Goal: Task Accomplishment & Management: Manage account settings

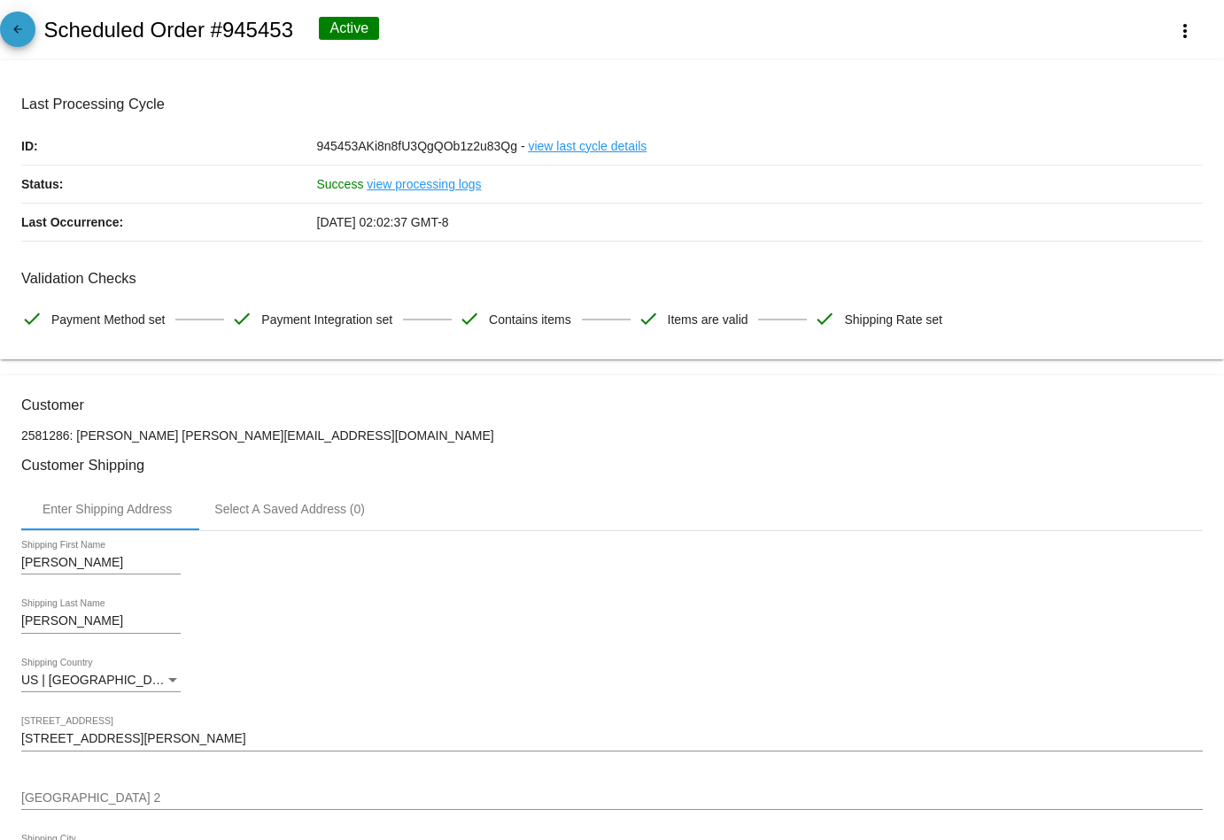
click at [10, 21] on span "arrow_back" at bounding box center [17, 33] width 21 height 43
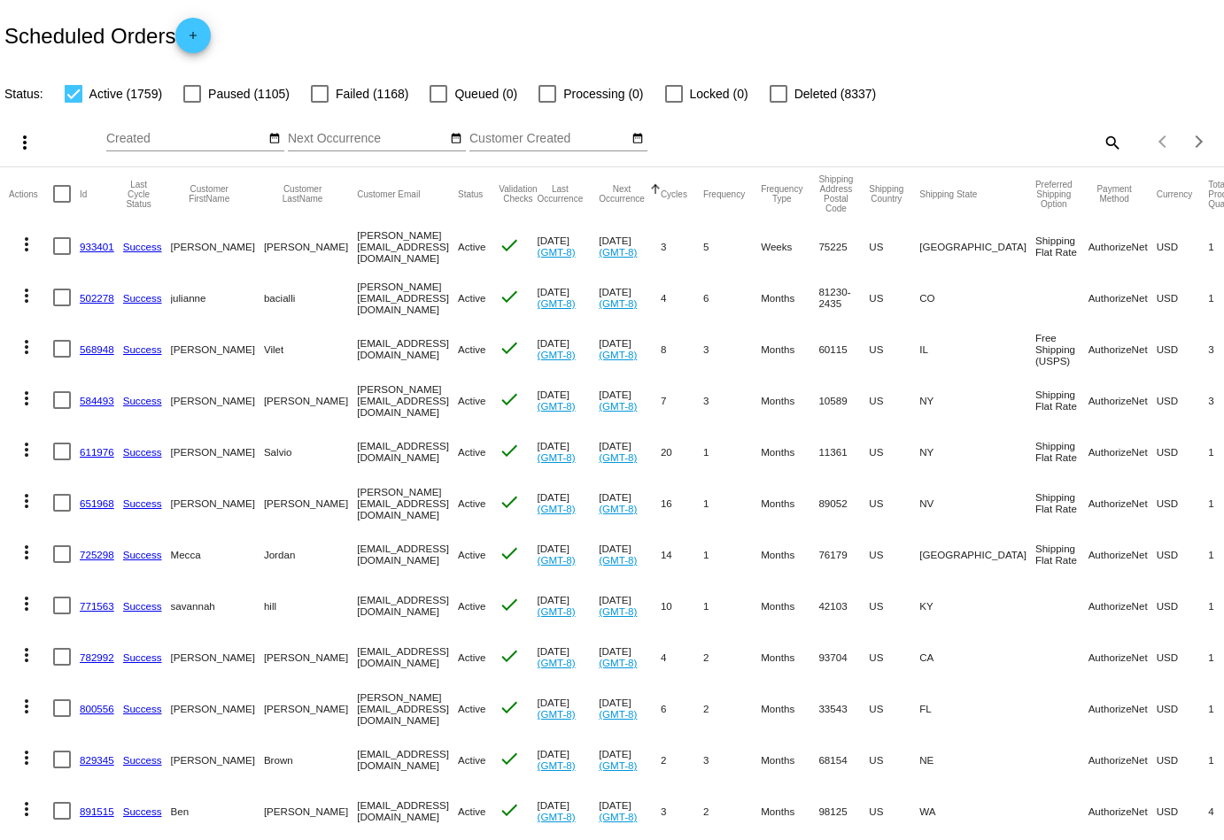
click at [1108, 141] on mat-icon "search" at bounding box center [1111, 141] width 21 height 27
click at [1001, 140] on input "Search" at bounding box center [969, 139] width 305 height 14
paste input "[EMAIL_ADDRESS][DOMAIN_NAME]"
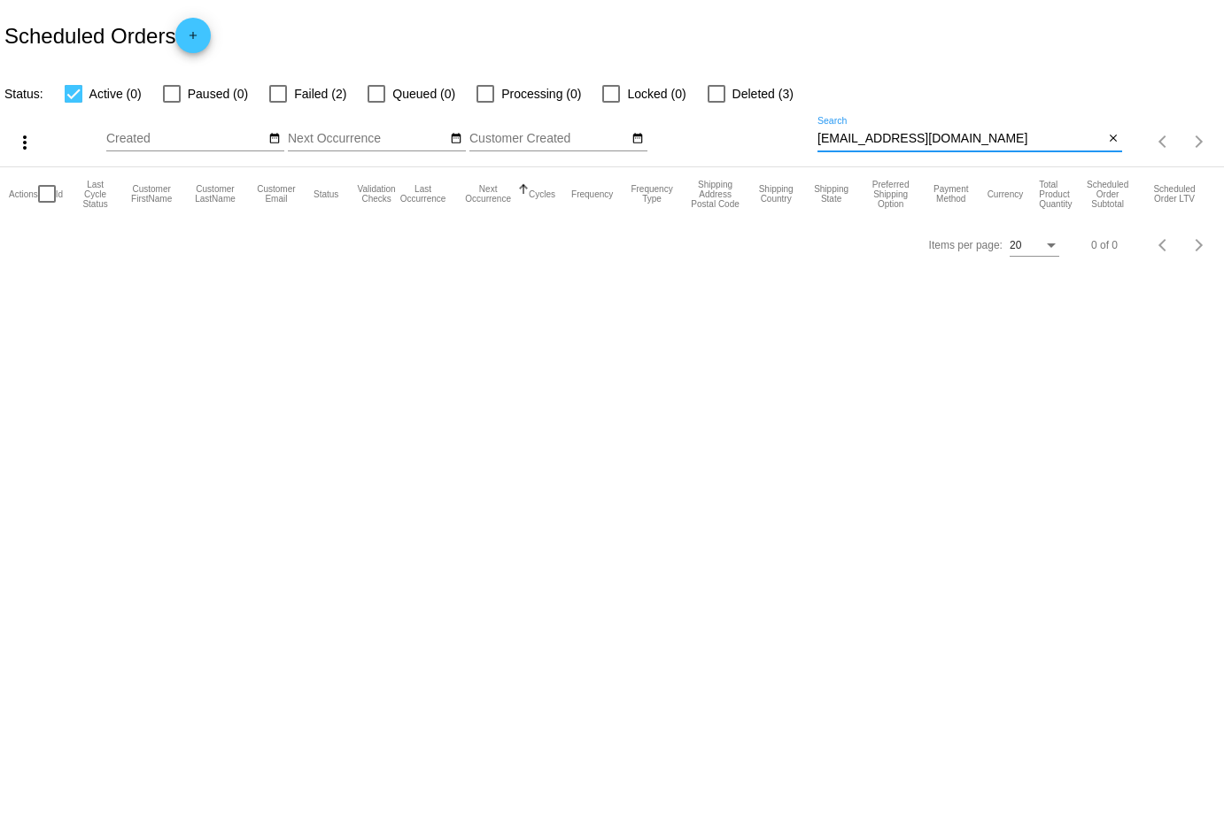
type input "[EMAIL_ADDRESS][DOMAIN_NAME]"
click at [276, 96] on div at bounding box center [278, 94] width 18 height 18
click at [277, 103] on input "Failed (2)" at bounding box center [277, 103] width 1 height 1
checkbox input "true"
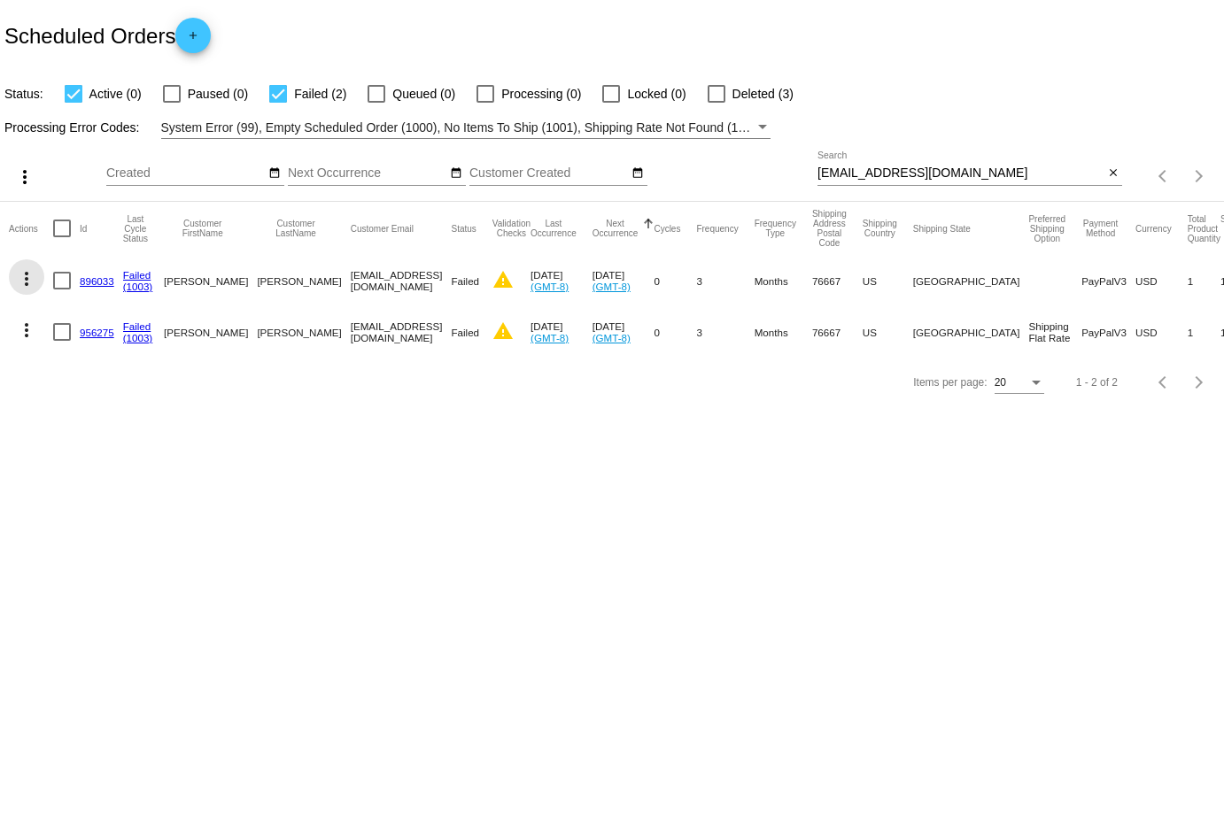
click at [28, 280] on mat-icon "more_vert" at bounding box center [26, 278] width 21 height 21
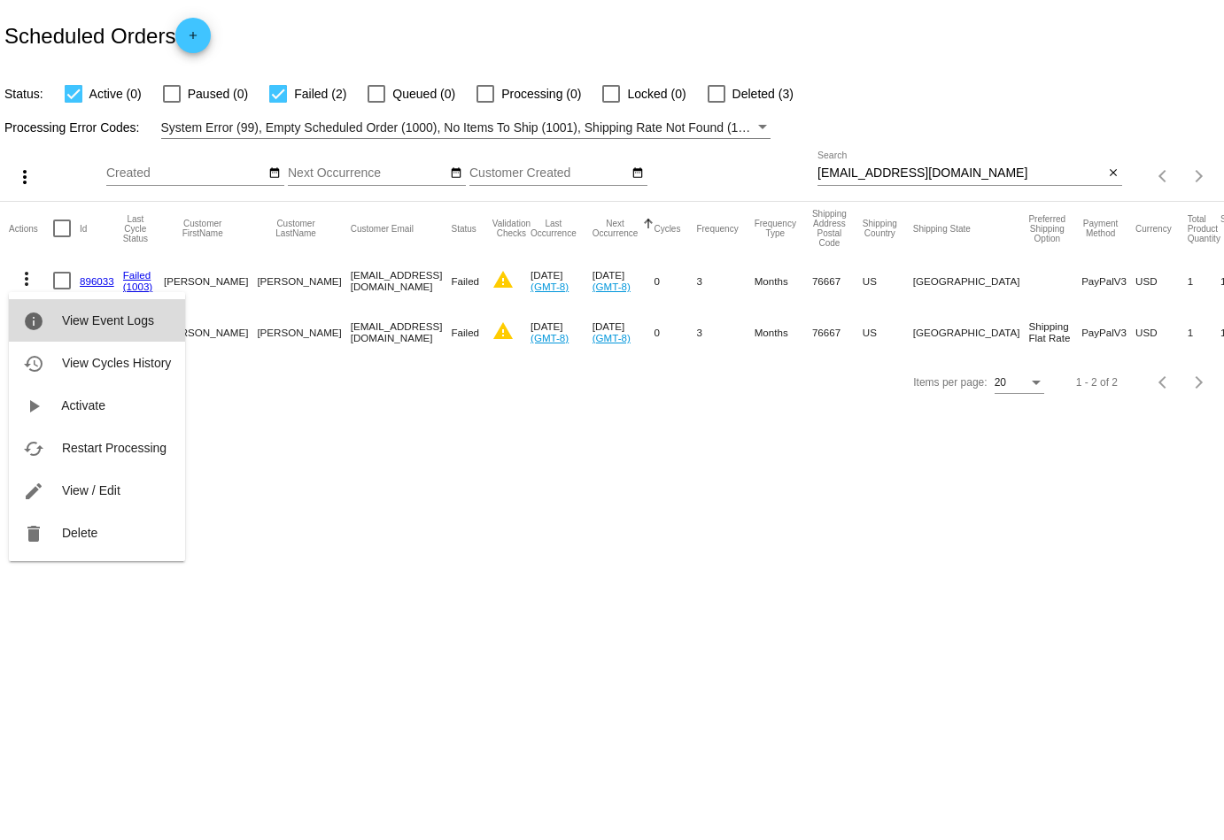
click at [83, 326] on span "View Event Logs" at bounding box center [108, 320] width 92 height 14
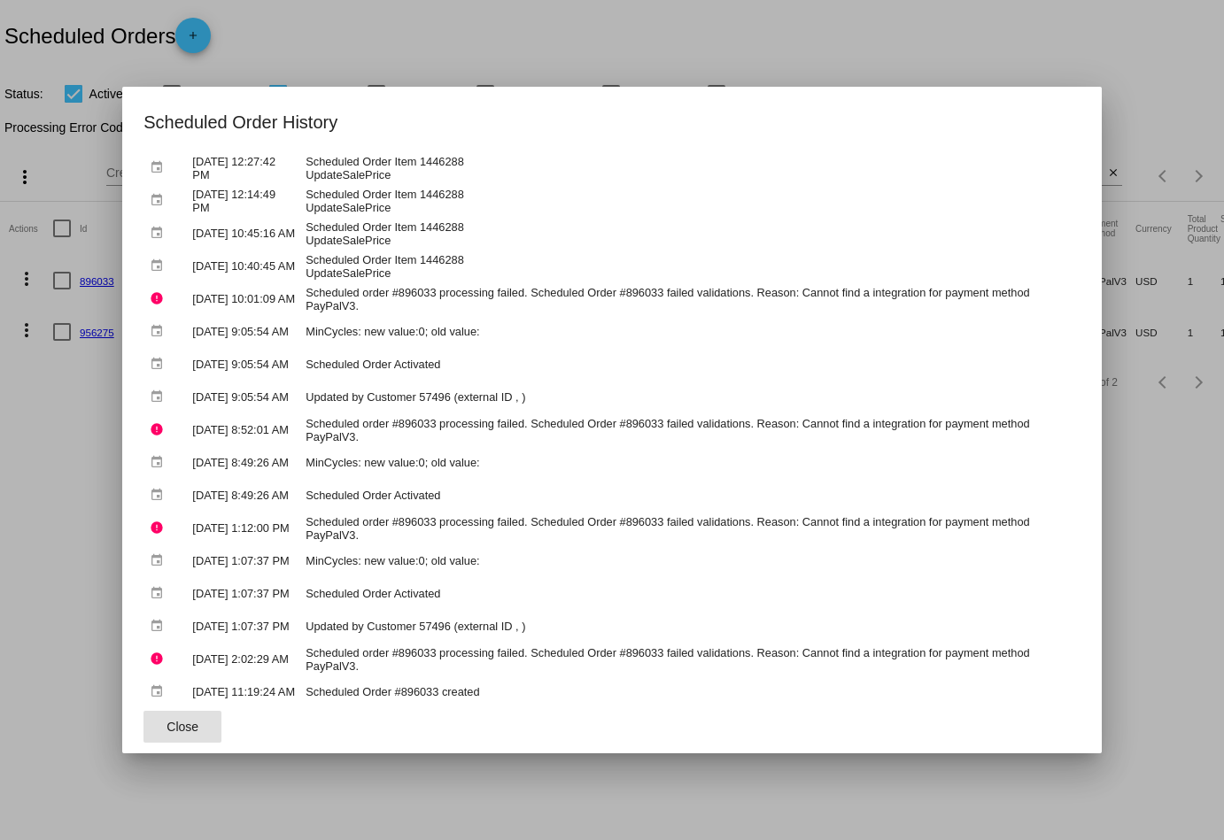
scroll to position [1009, 0]
click at [212, 732] on button "Close" at bounding box center [182, 727] width 78 height 32
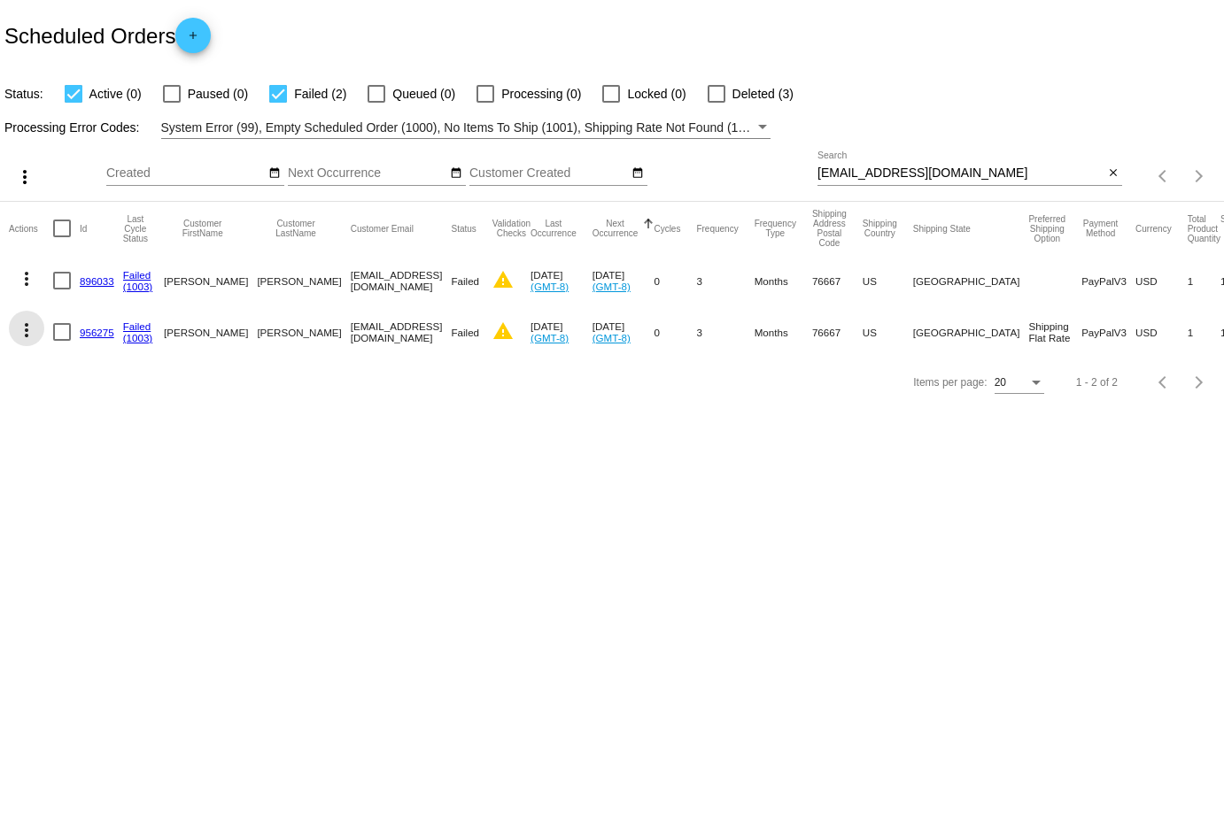
click at [24, 328] on mat-icon "more_vert" at bounding box center [26, 330] width 21 height 21
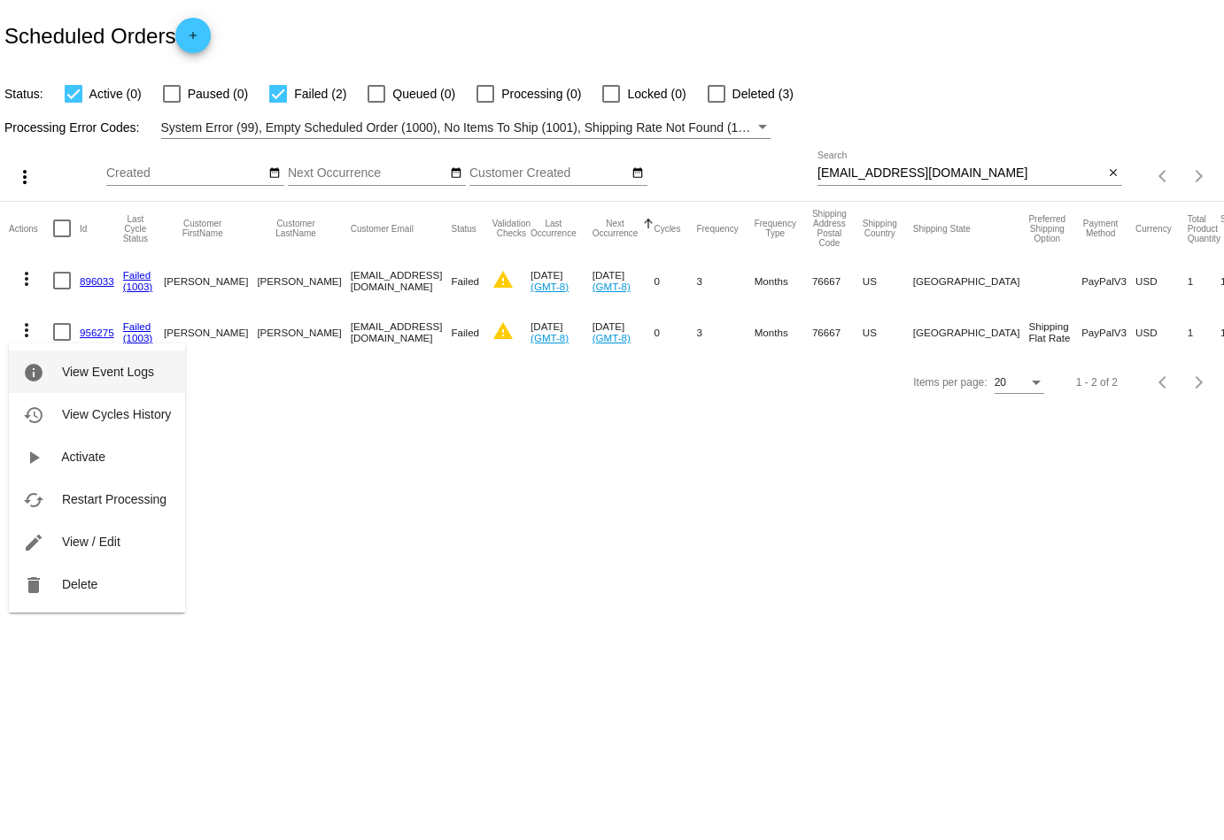
click at [90, 382] on button "info View Event Logs" at bounding box center [97, 372] width 176 height 42
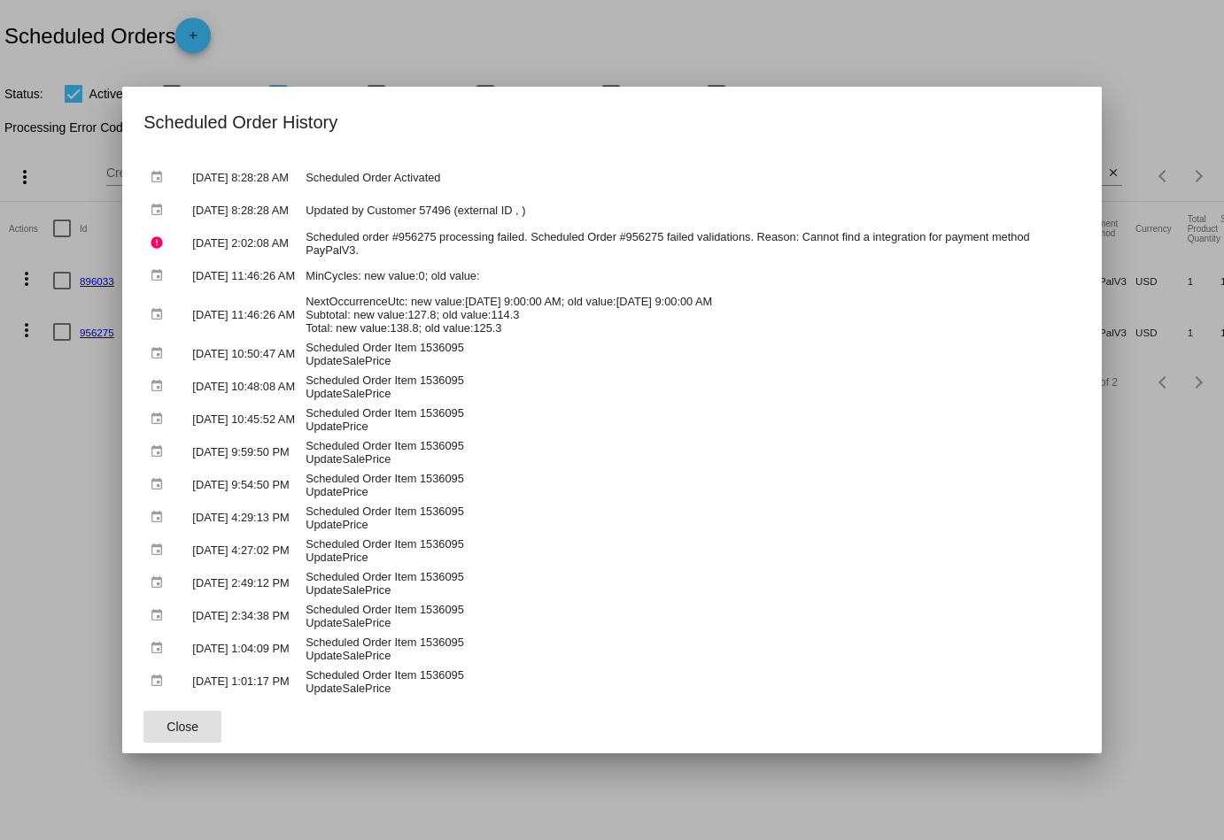
scroll to position [81, 0]
click at [201, 728] on button "Close" at bounding box center [182, 727] width 78 height 32
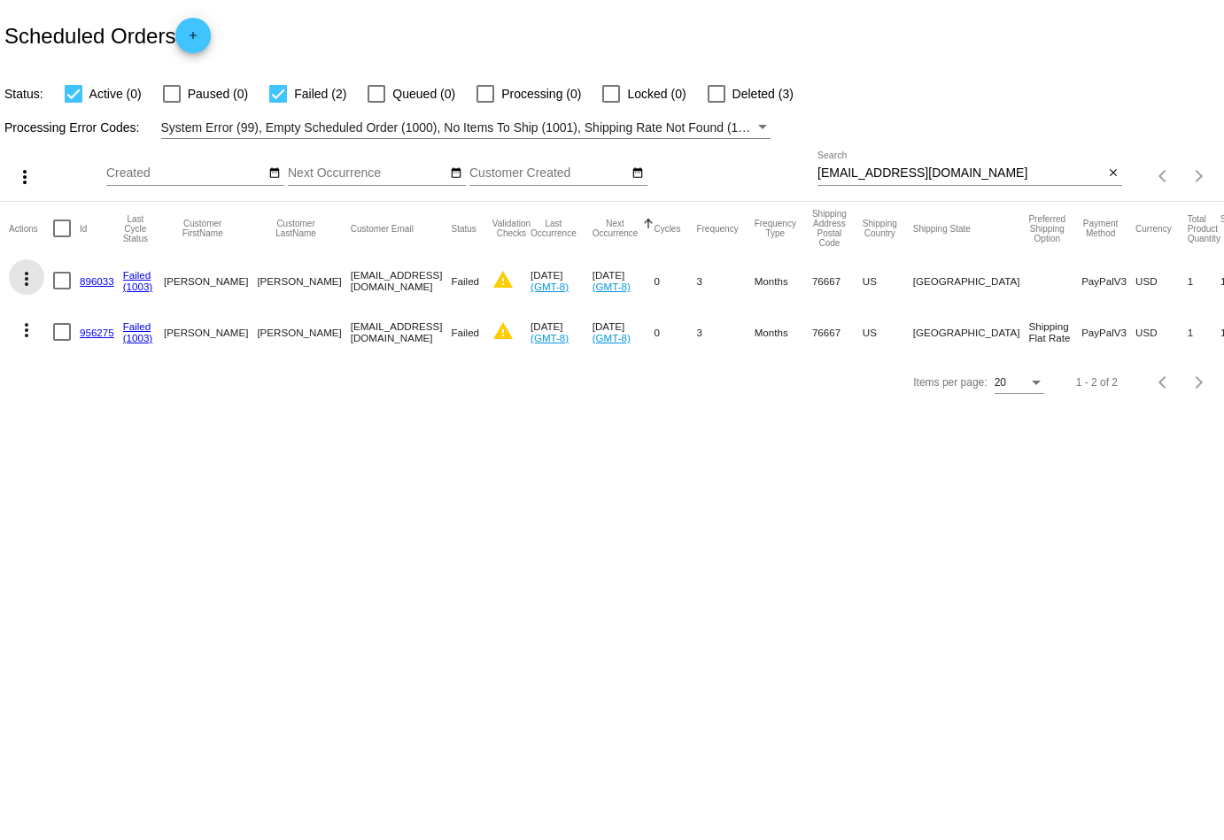
click at [29, 265] on button "more_vert" at bounding box center [26, 276] width 35 height 35
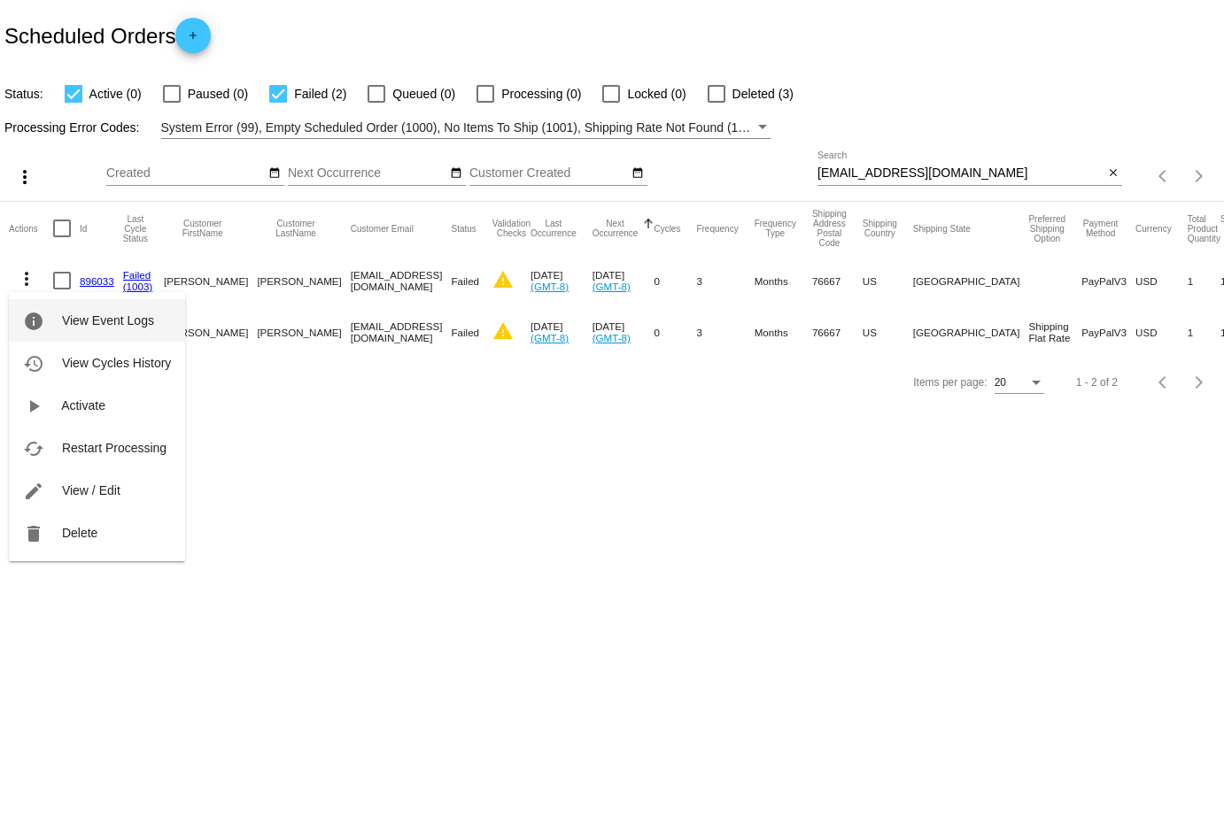
click at [73, 329] on button "info View Event Logs" at bounding box center [97, 320] width 176 height 42
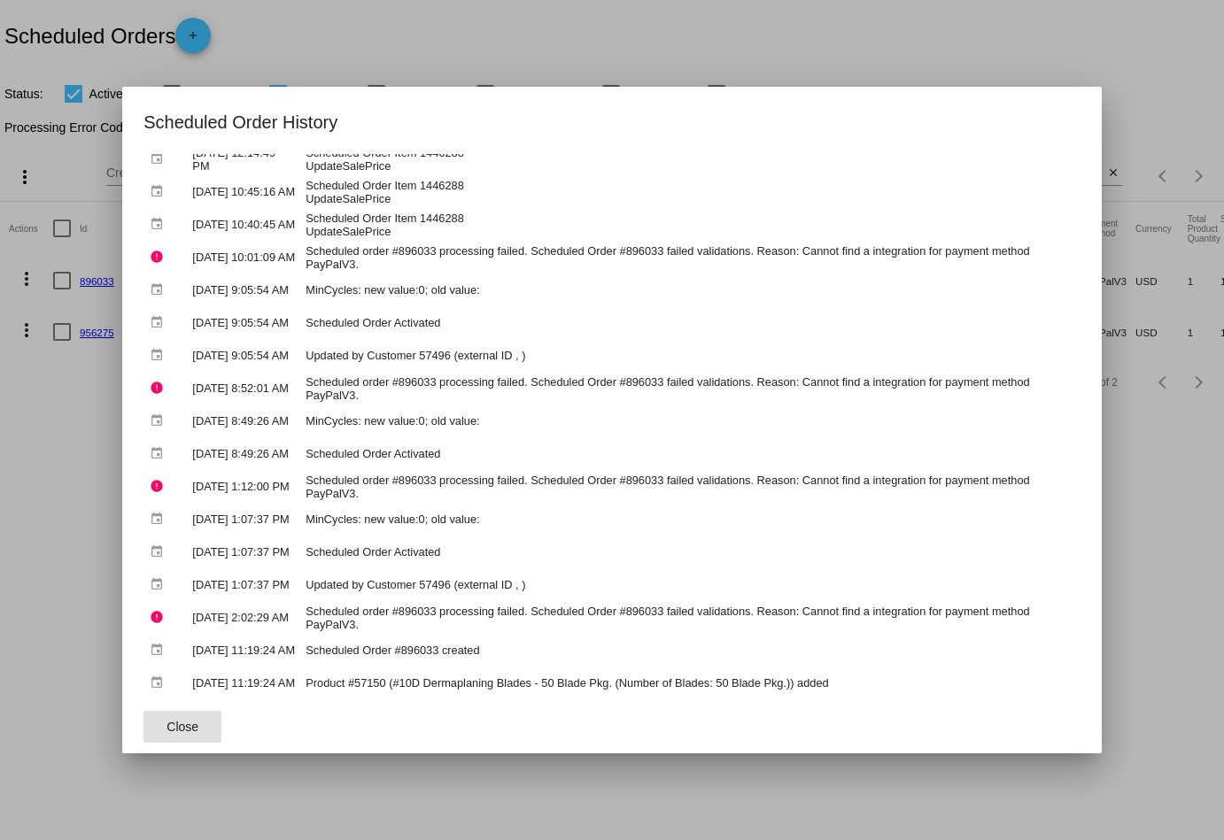
scroll to position [1050, 0]
click at [207, 727] on button "Close" at bounding box center [182, 727] width 78 height 32
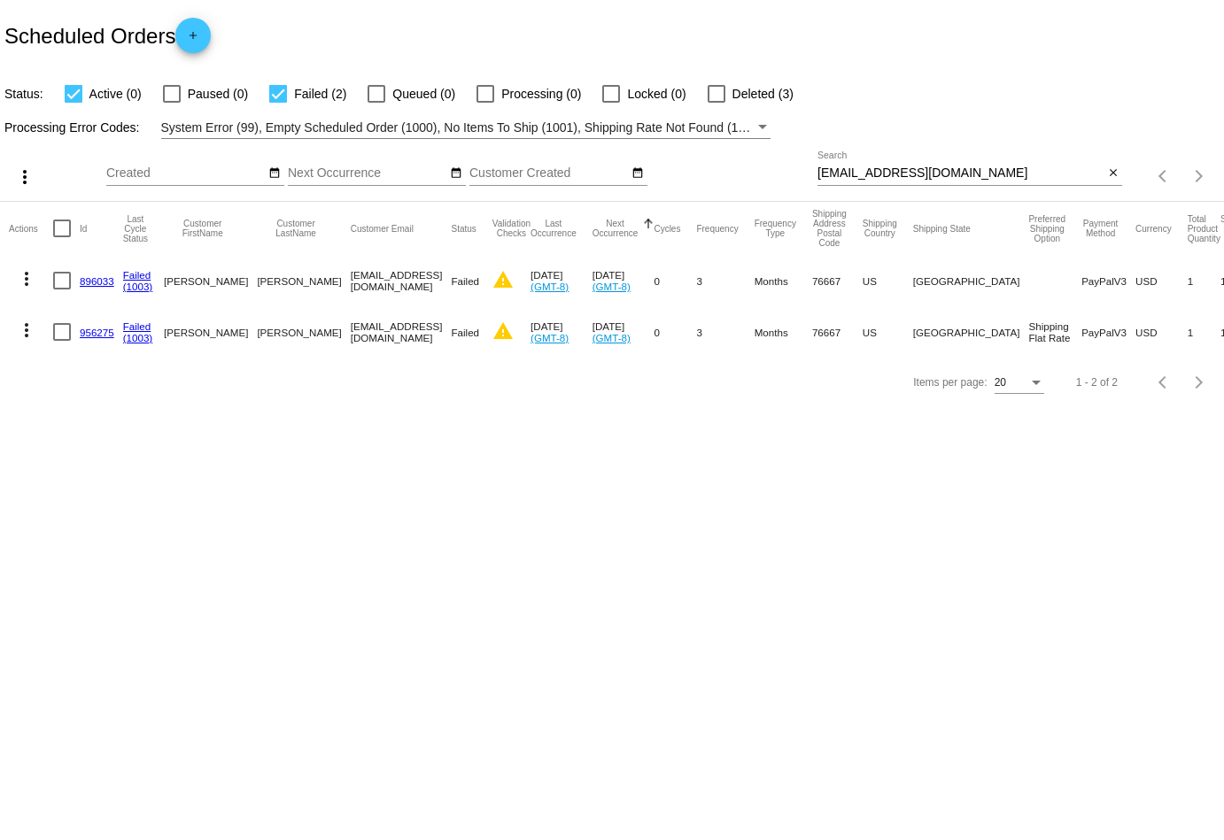
click at [707, 89] on div at bounding box center [716, 94] width 18 height 18
click at [715, 103] on input "Deleted (3)" at bounding box center [715, 103] width 1 height 1
checkbox input "true"
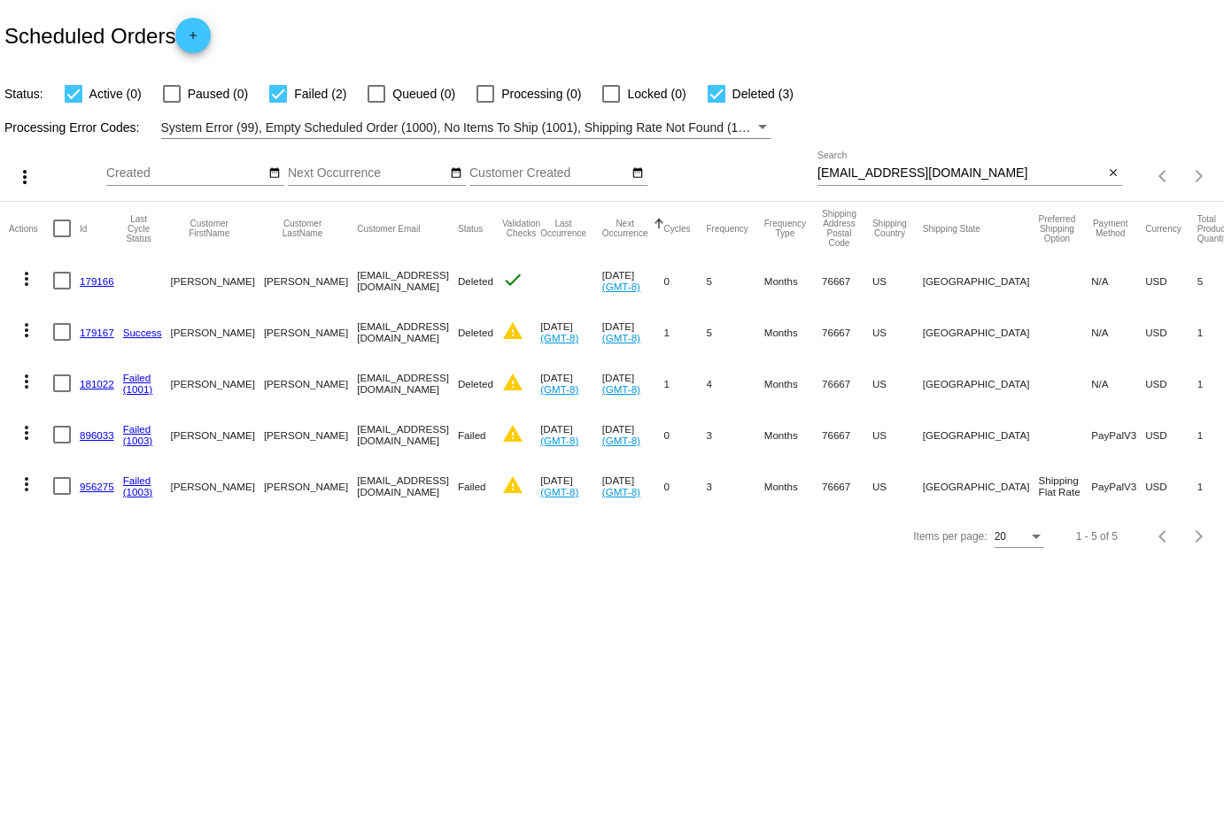
click at [27, 385] on mat-icon "more_vert" at bounding box center [26, 381] width 21 height 21
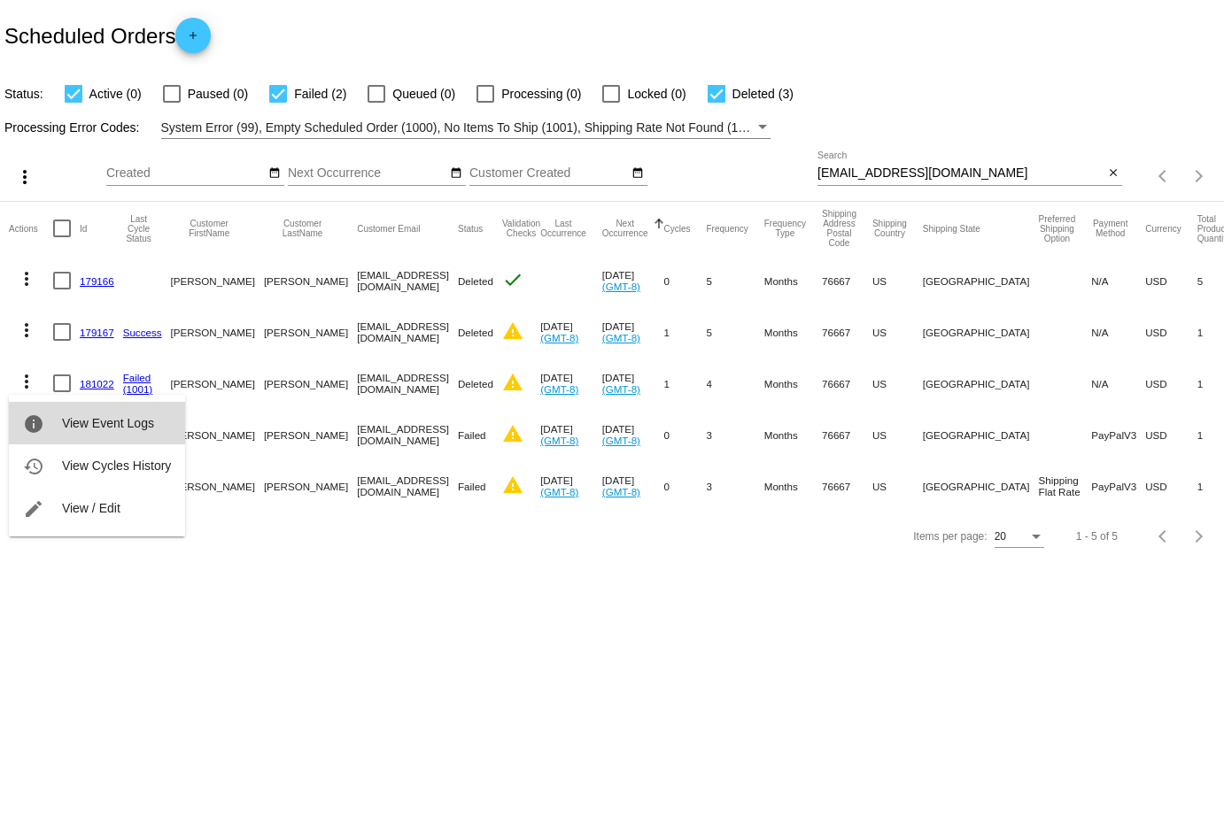
click at [135, 432] on button "info View Event Logs" at bounding box center [97, 423] width 176 height 42
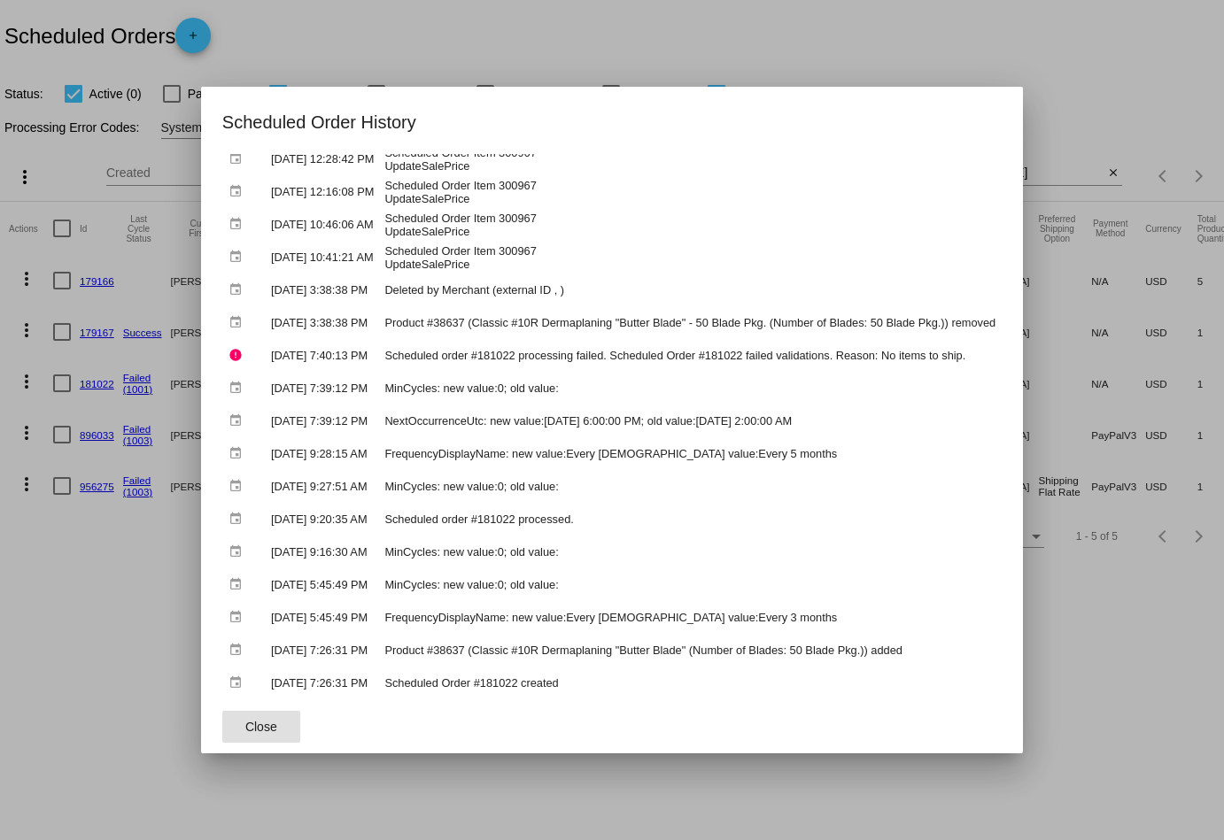
scroll to position [985, 0]
click at [245, 722] on span "Close" at bounding box center [261, 727] width 32 height 14
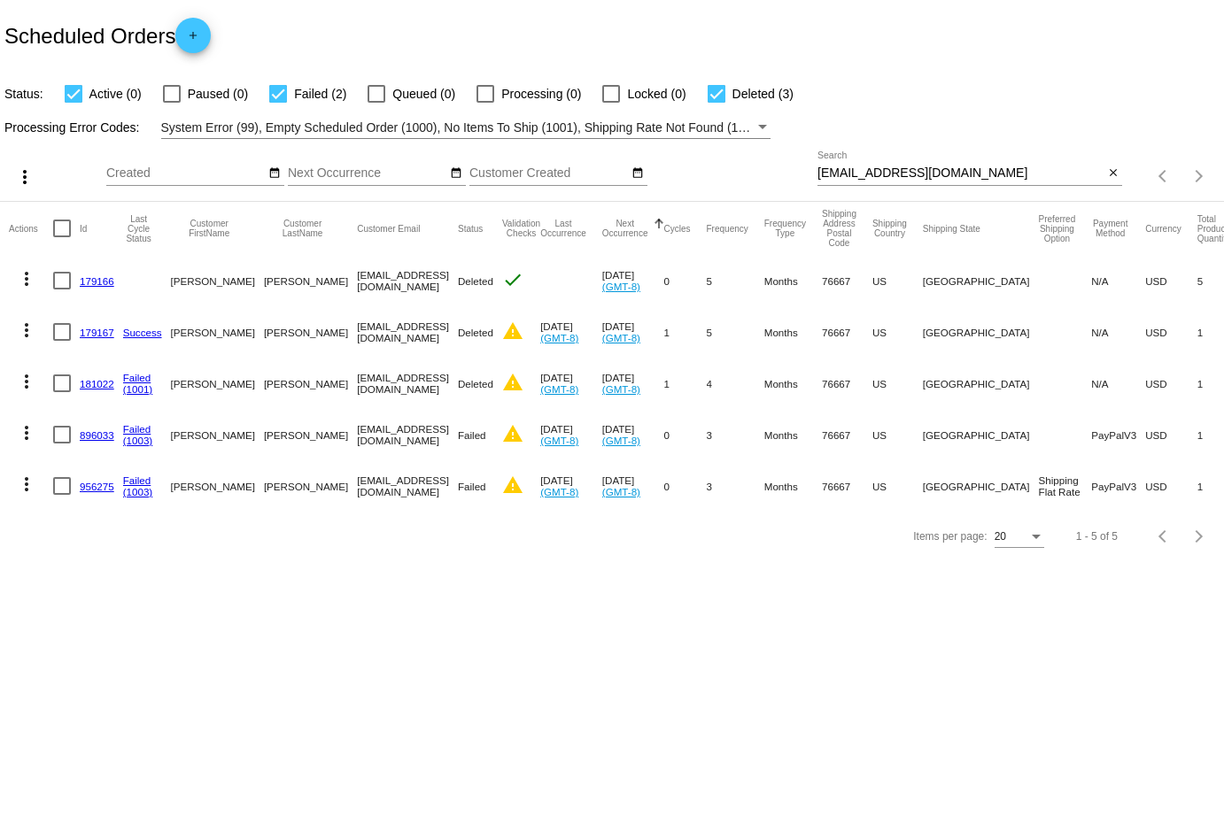
click at [22, 322] on mat-icon "more_vert" at bounding box center [26, 330] width 21 height 21
click at [48, 479] on div "info View Event Logs history View Cycles History edit View / Edit" at bounding box center [97, 415] width 176 height 142
click at [22, 328] on mat-icon "more_vert" at bounding box center [26, 330] width 21 height 21
click at [98, 426] on button "history View Cycles History" at bounding box center [97, 414] width 176 height 42
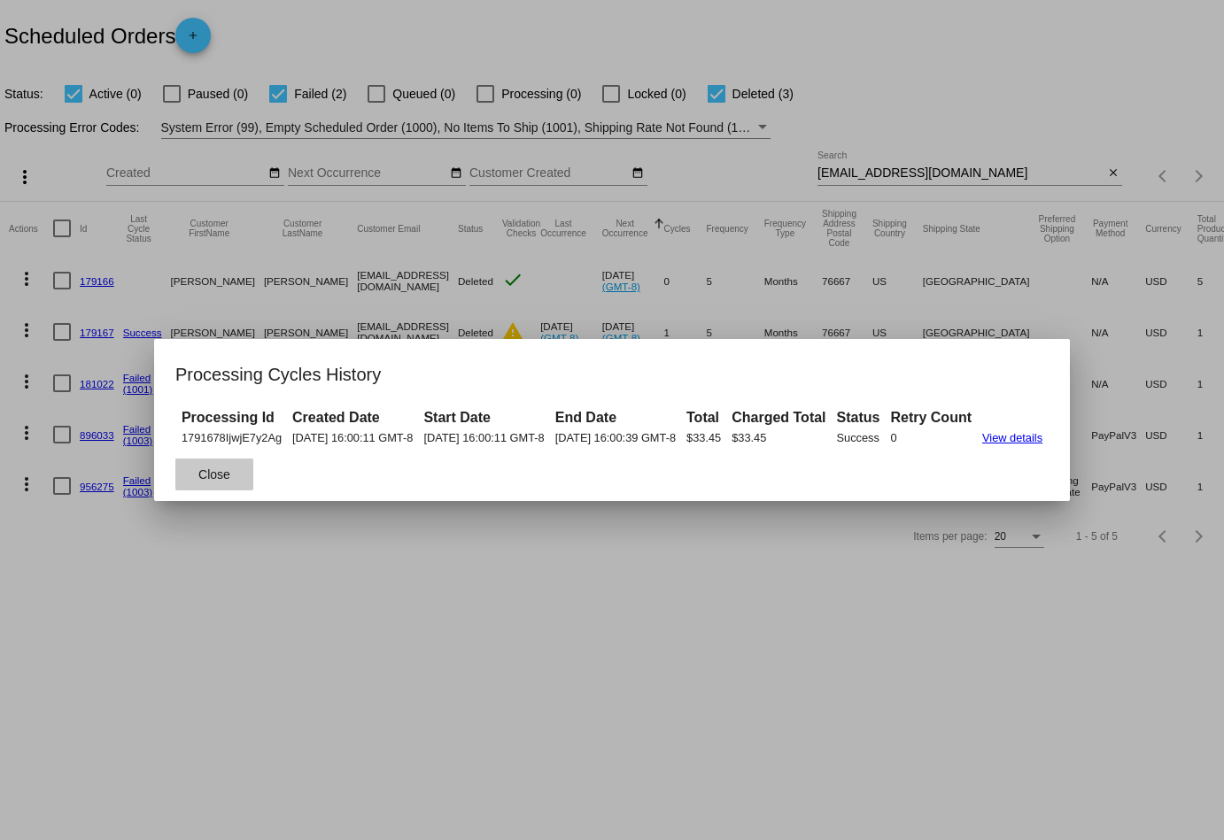
click at [198, 482] on span "Close" at bounding box center [214, 474] width 32 height 14
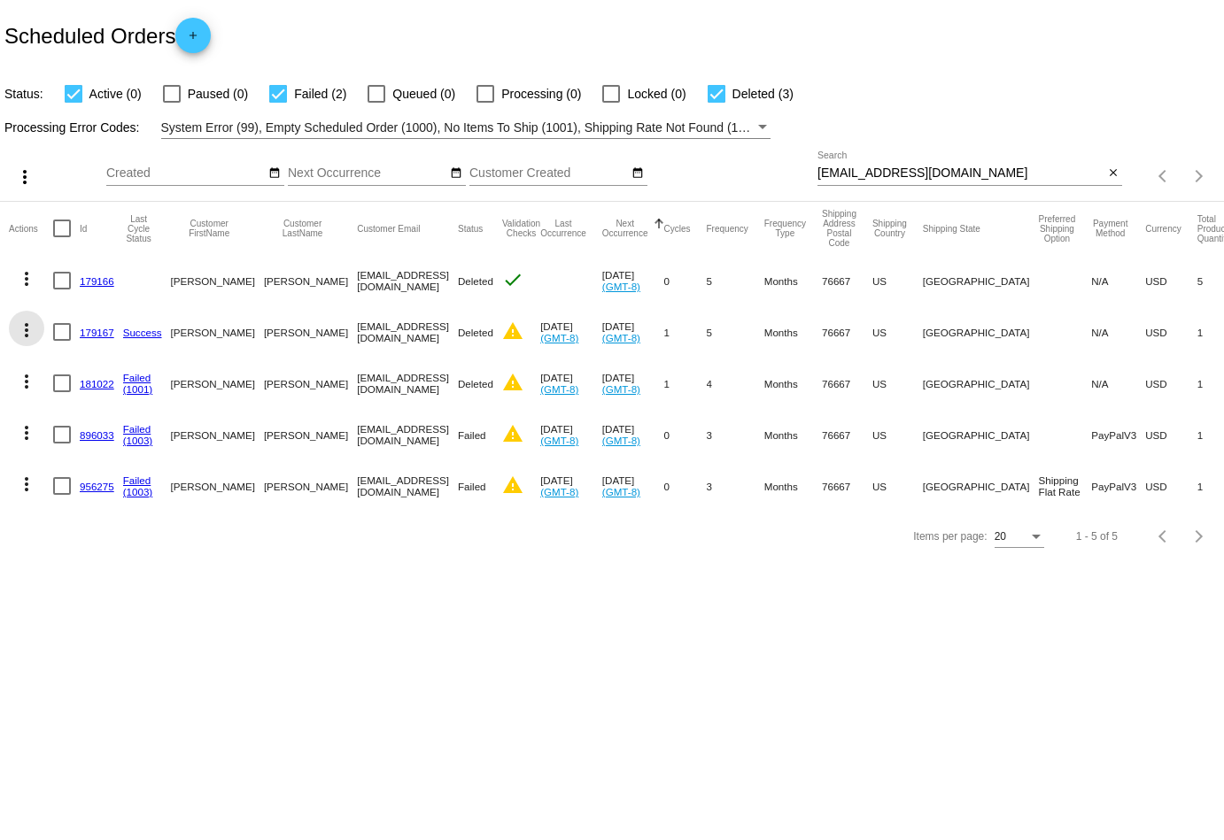
click at [23, 332] on mat-icon "more_vert" at bounding box center [26, 330] width 21 height 21
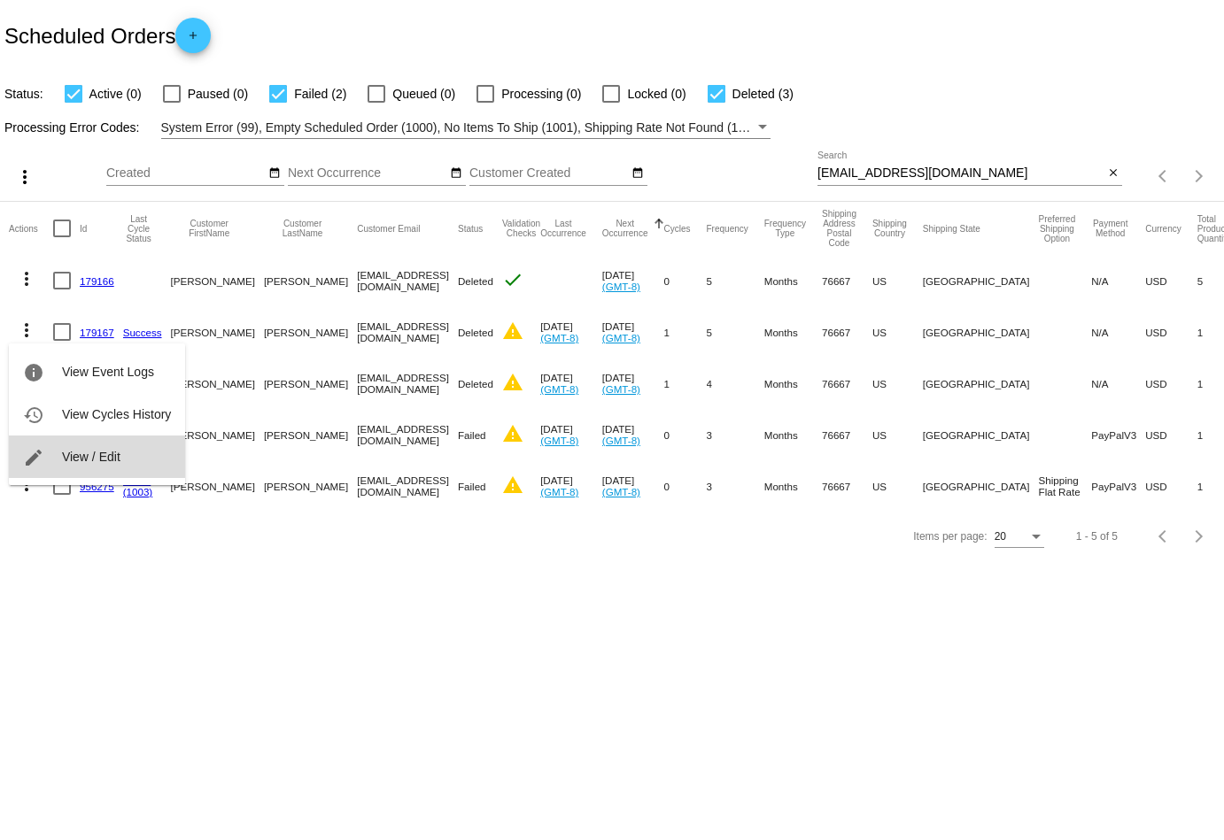
click at [89, 440] on button "edit View / Edit" at bounding box center [97, 457] width 176 height 42
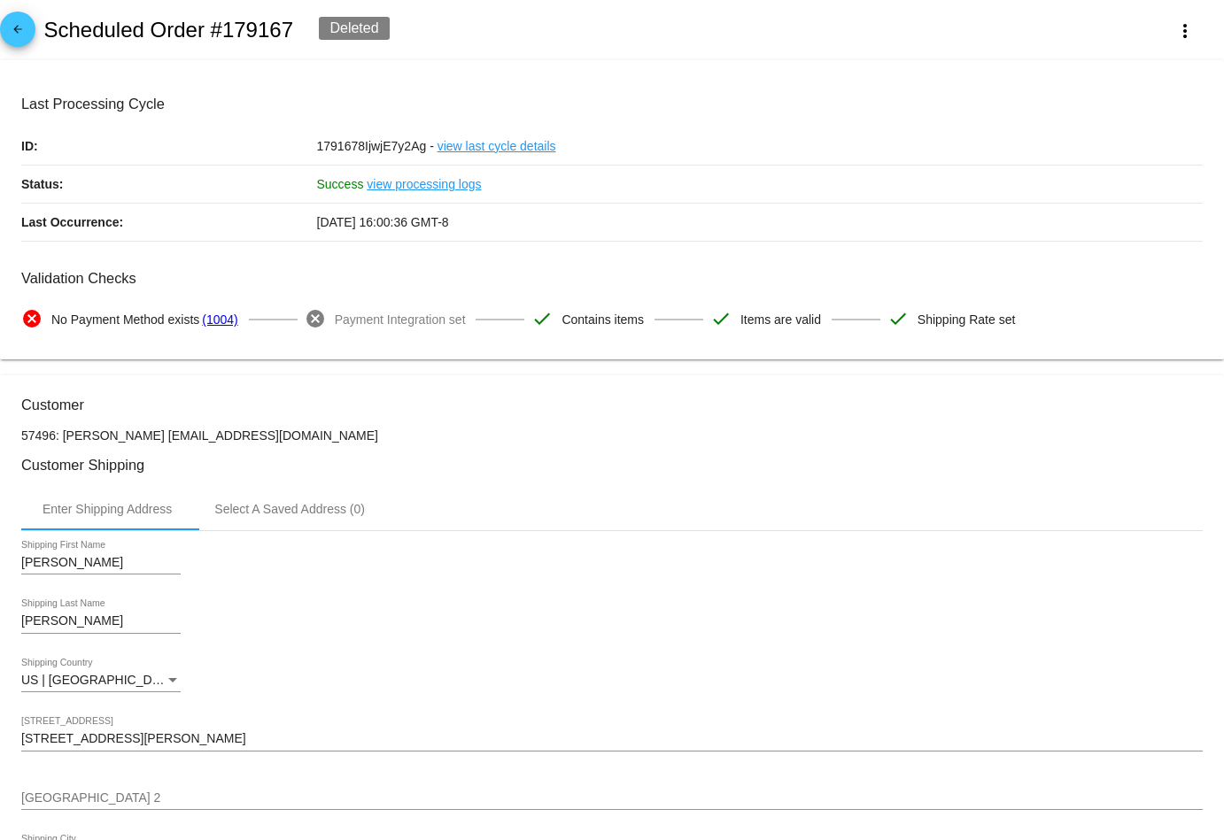
click at [19, 26] on mat-icon "arrow_back" at bounding box center [17, 33] width 21 height 21
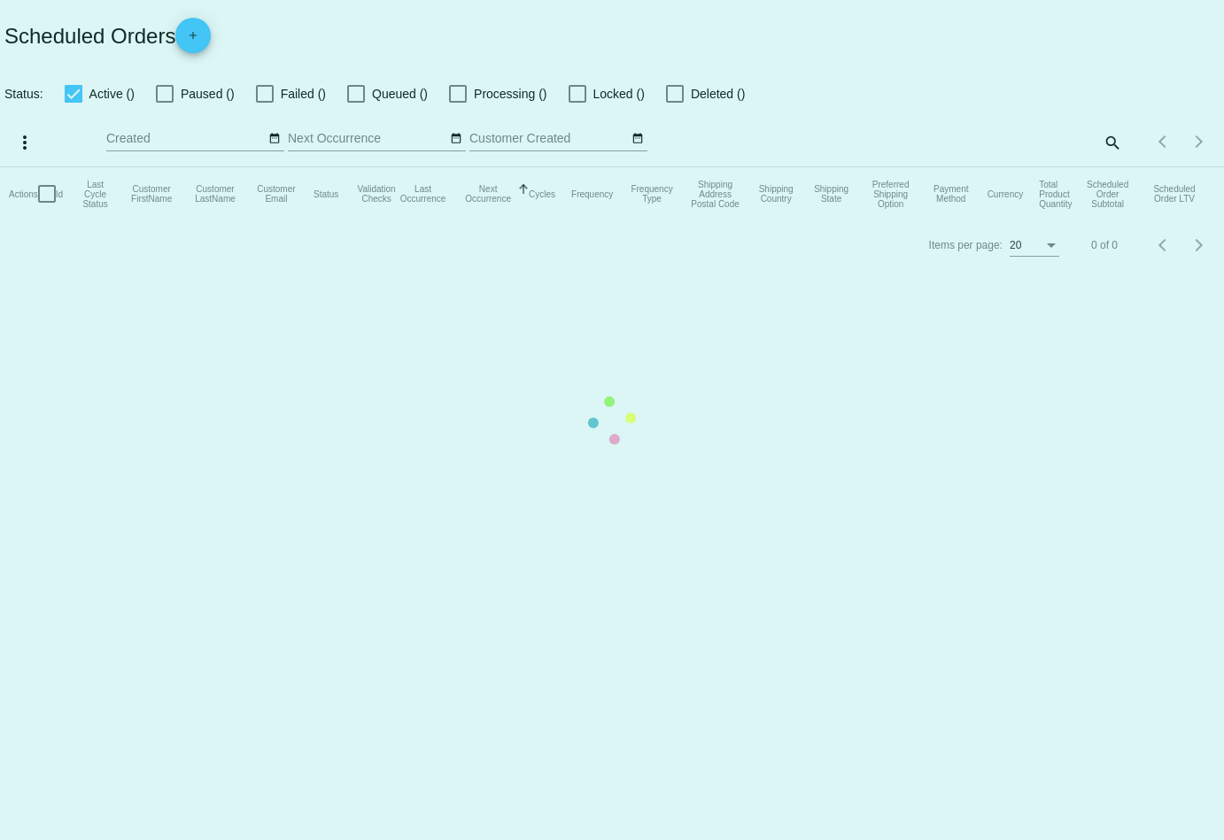
checkbox input "true"
